Goal: Information Seeking & Learning: Learn about a topic

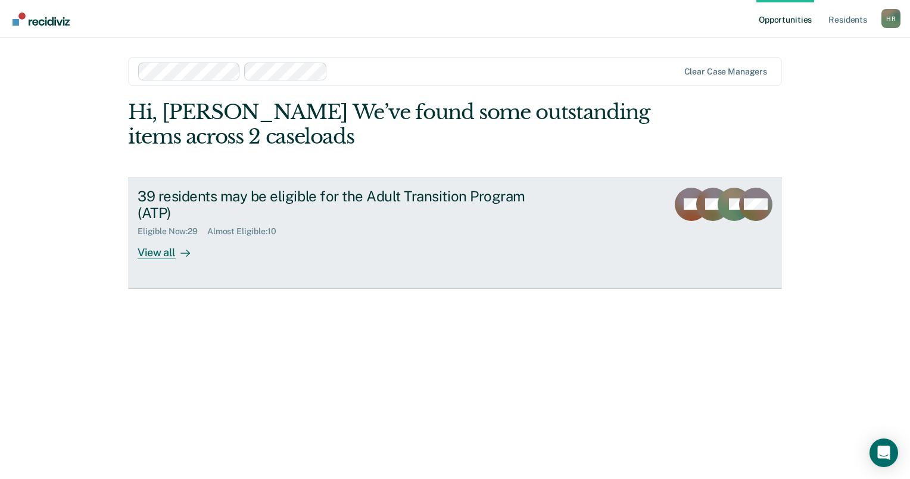
click at [160, 251] on div "View all" at bounding box center [171, 248] width 67 height 23
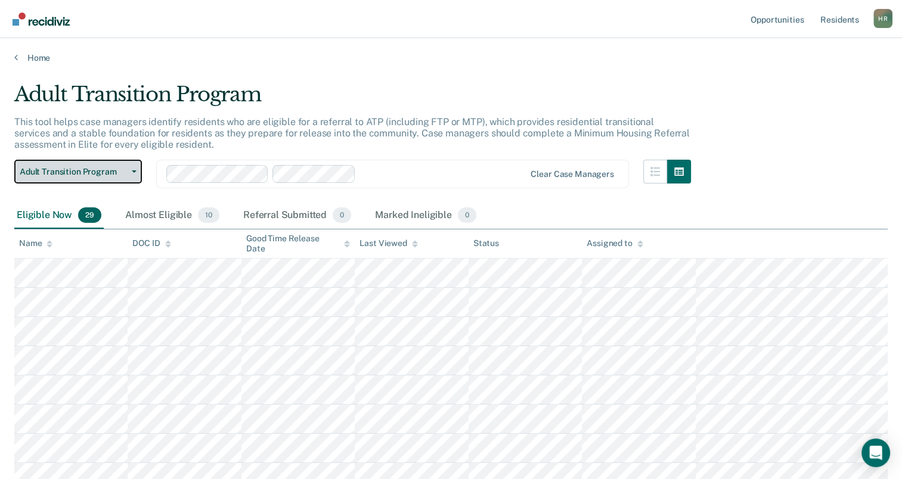
click at [132, 170] on icon "button" at bounding box center [134, 171] width 5 height 2
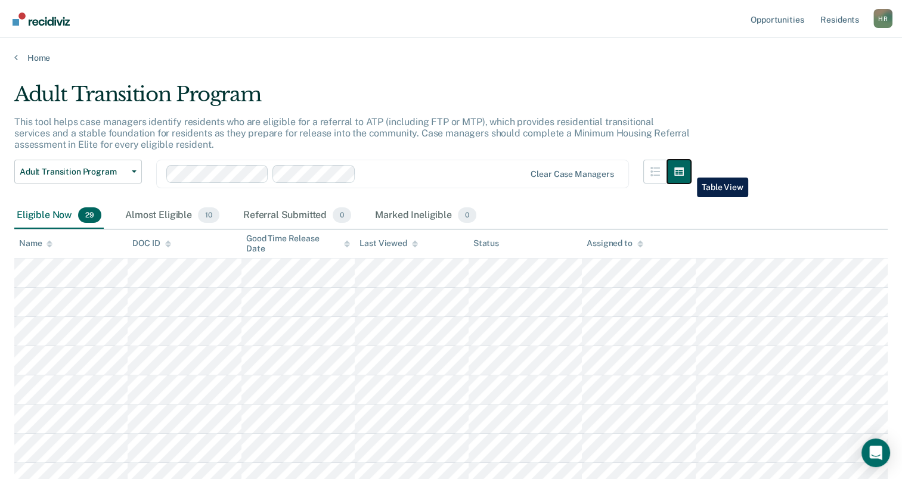
click at [683, 169] on icon "button" at bounding box center [679, 171] width 10 height 8
click at [371, 171] on div at bounding box center [442, 174] width 164 height 14
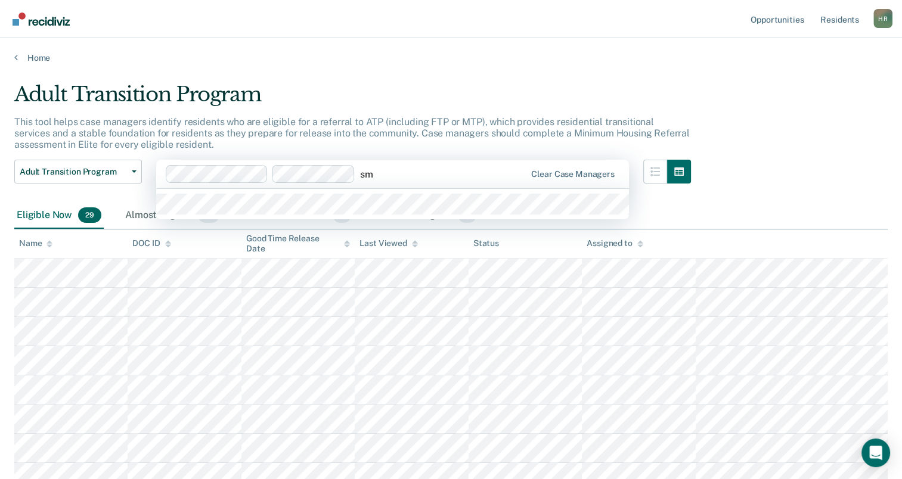
type input "s"
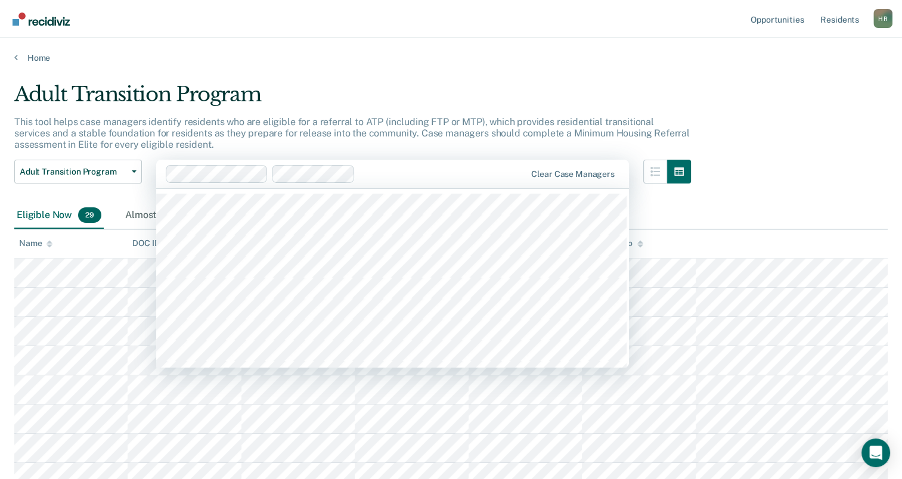
type input "k"
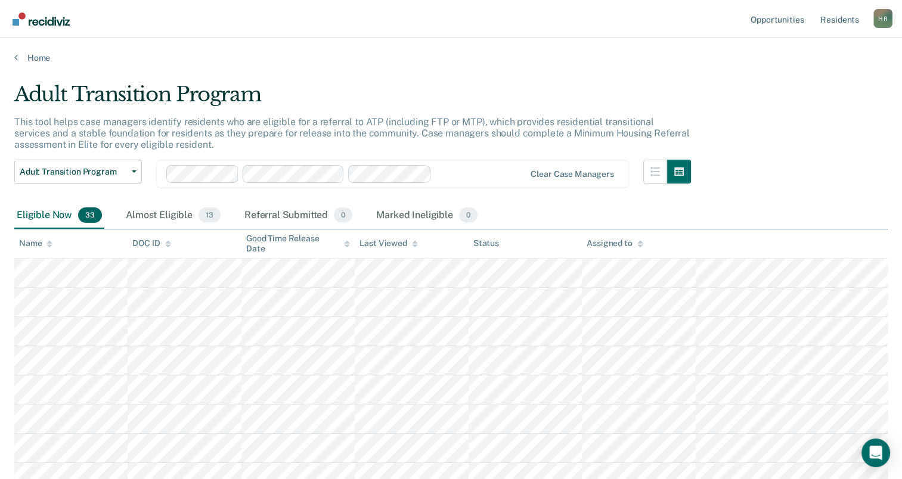
click at [465, 173] on div at bounding box center [480, 174] width 88 height 14
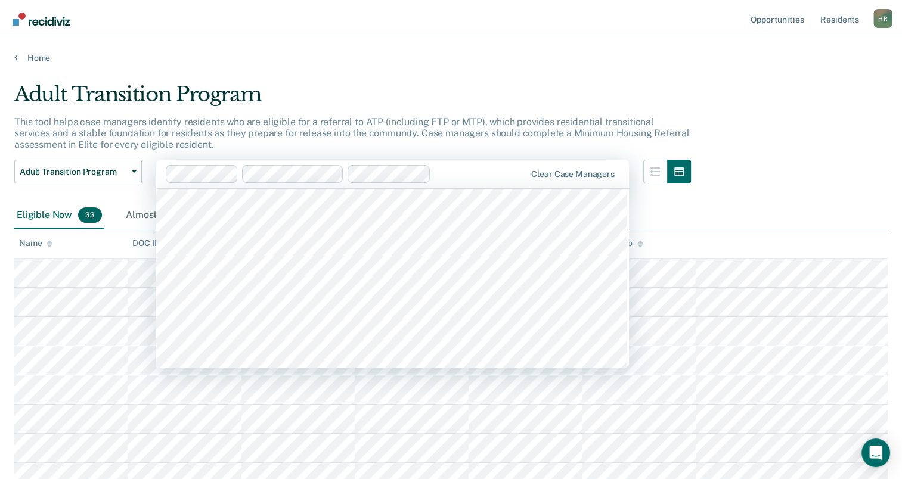
scroll to position [711, 0]
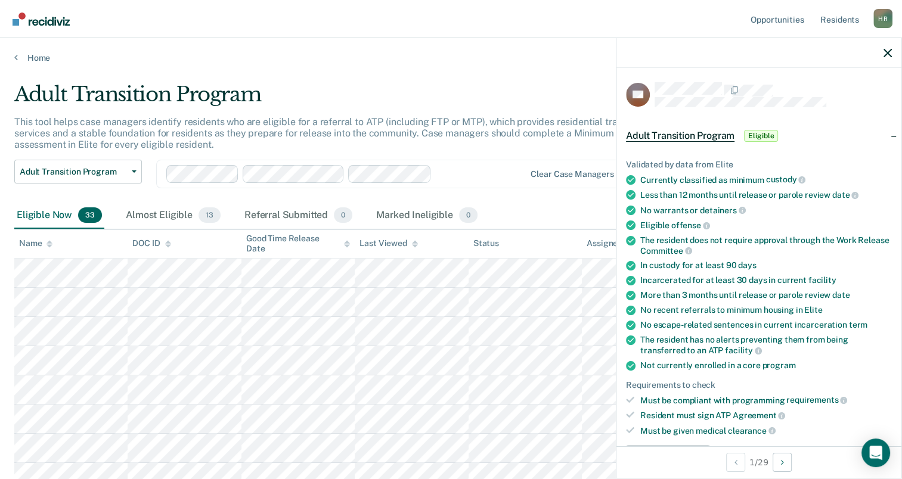
click at [463, 70] on main "Adult Transition Program This tool helps case managers identify residents who a…" at bounding box center [451, 269] width 902 height 412
click at [884, 52] on icon "button" at bounding box center [887, 53] width 8 height 8
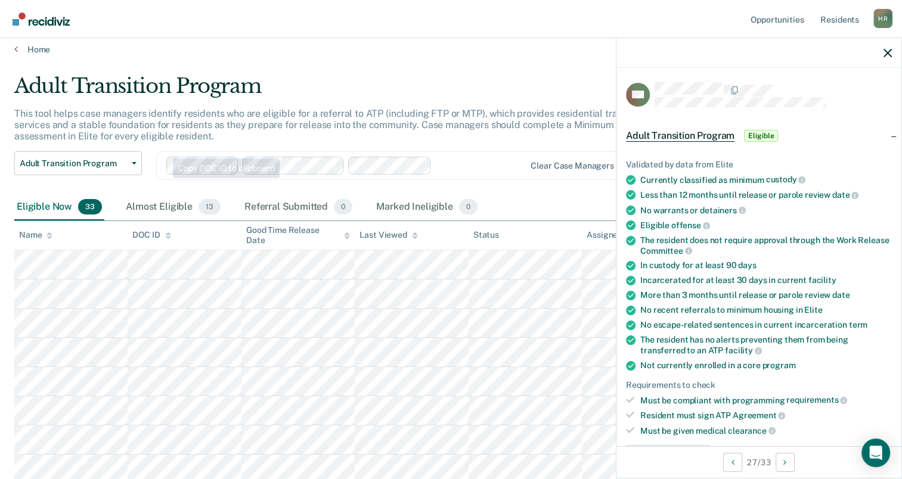
scroll to position [0, 0]
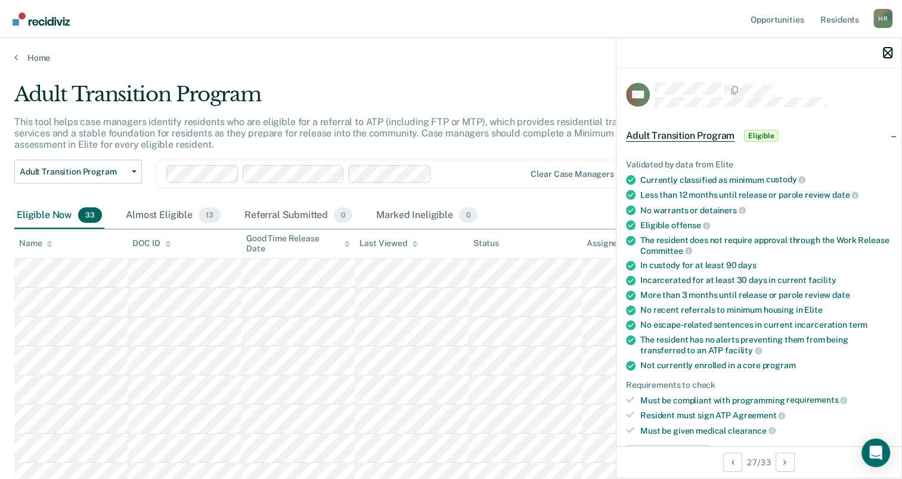
click at [884, 48] on button "button" at bounding box center [887, 53] width 8 height 10
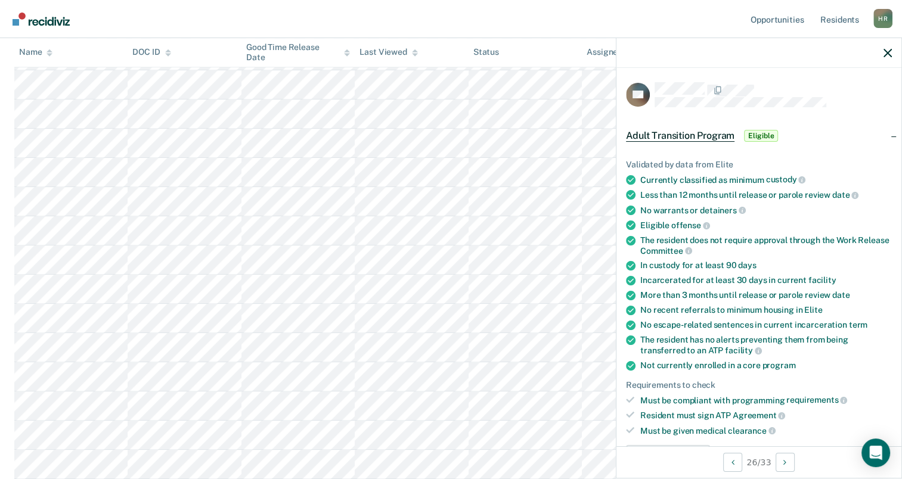
scroll to position [742, 0]
click at [884, 48] on button "button" at bounding box center [887, 53] width 8 height 10
